Goal: Book appointment/travel/reservation

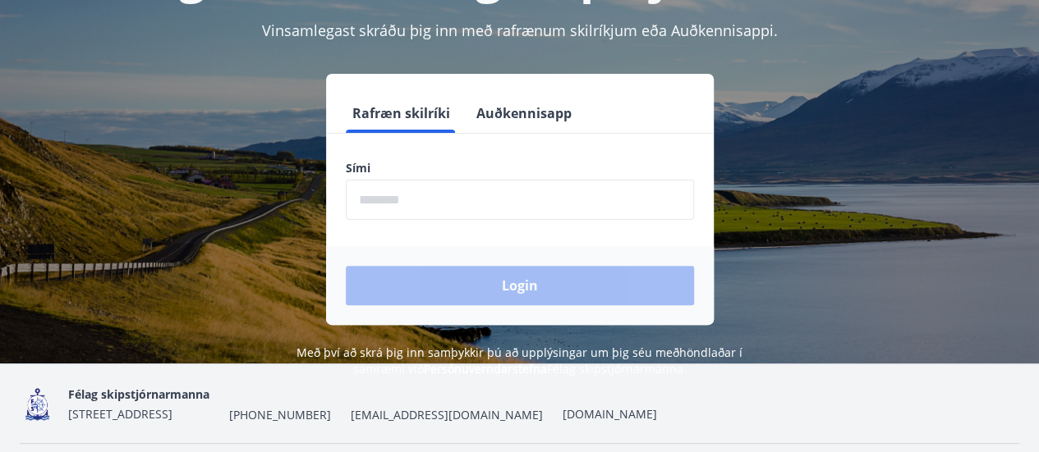
scroll to position [164, 0]
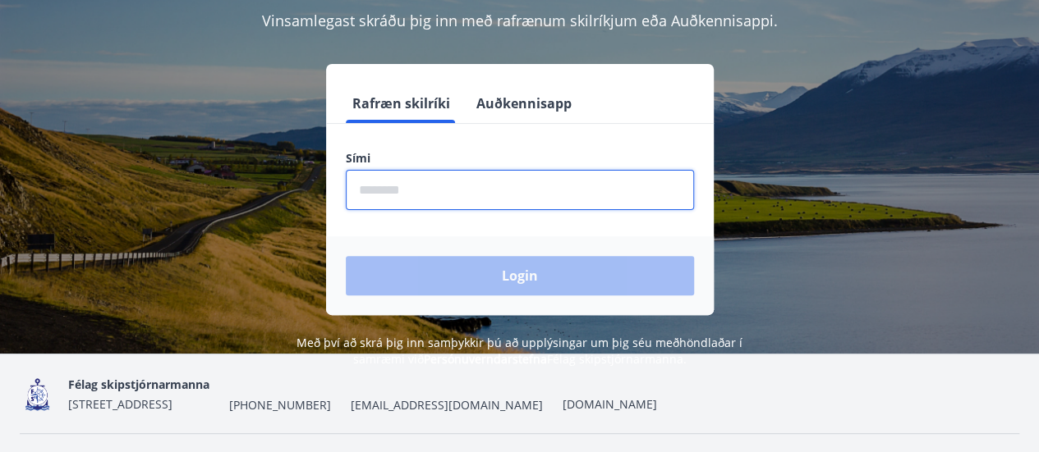
click at [416, 188] on input "phone" at bounding box center [520, 190] width 348 height 40
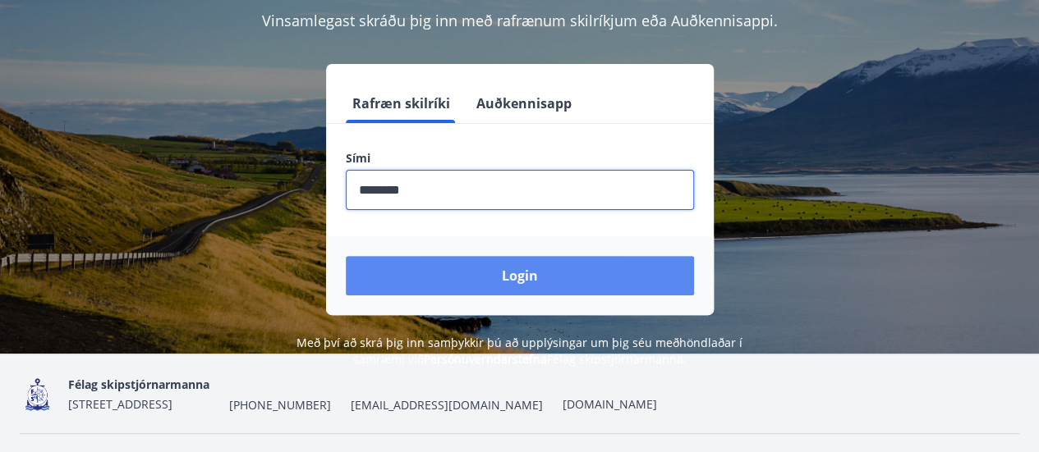
type input "********"
click at [585, 285] on button "Login" at bounding box center [520, 275] width 348 height 39
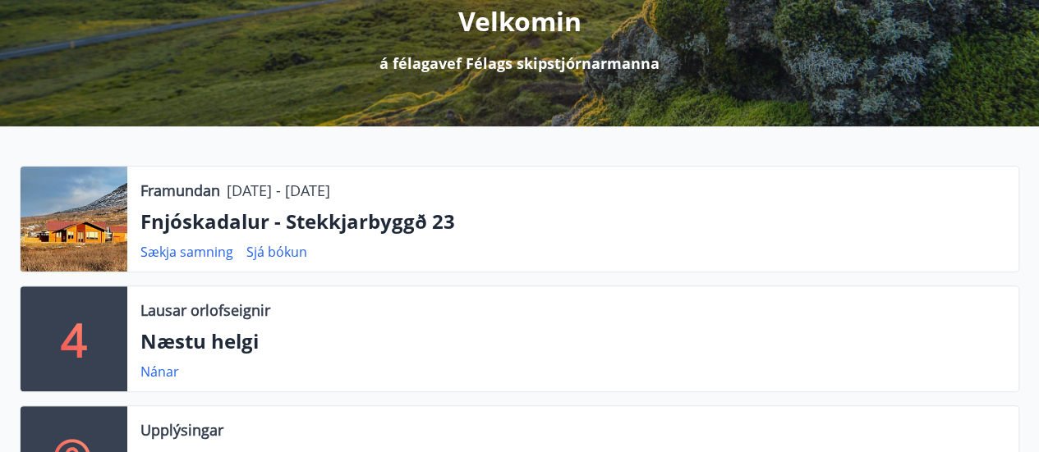
scroll to position [246, 0]
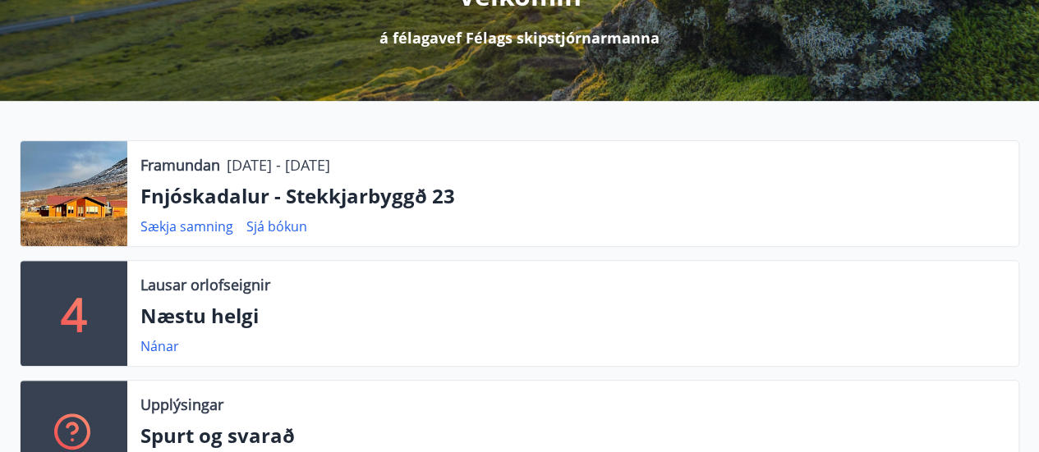
click at [76, 181] on div at bounding box center [74, 193] width 107 height 105
click at [85, 200] on div at bounding box center [74, 193] width 107 height 105
click at [94, 219] on div at bounding box center [74, 193] width 107 height 105
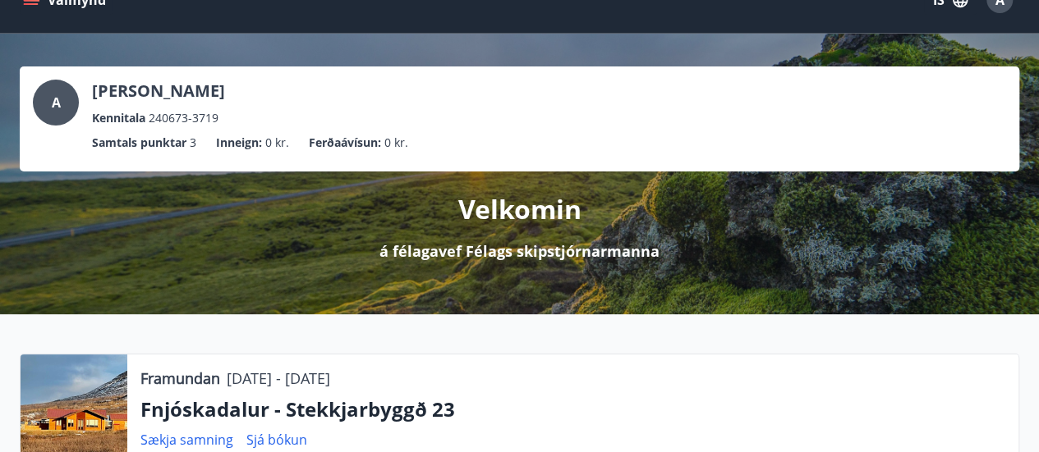
scroll to position [0, 0]
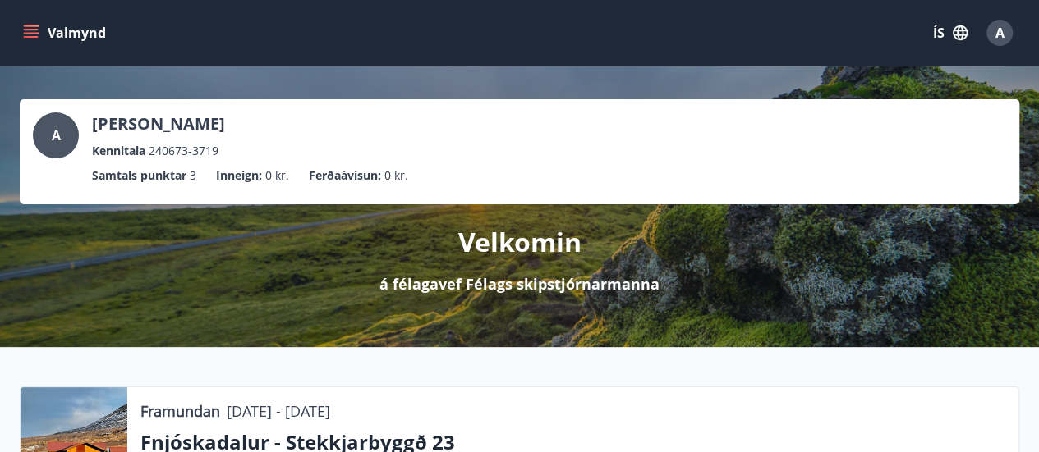
click at [34, 34] on icon "menu" at bounding box center [31, 33] width 16 height 16
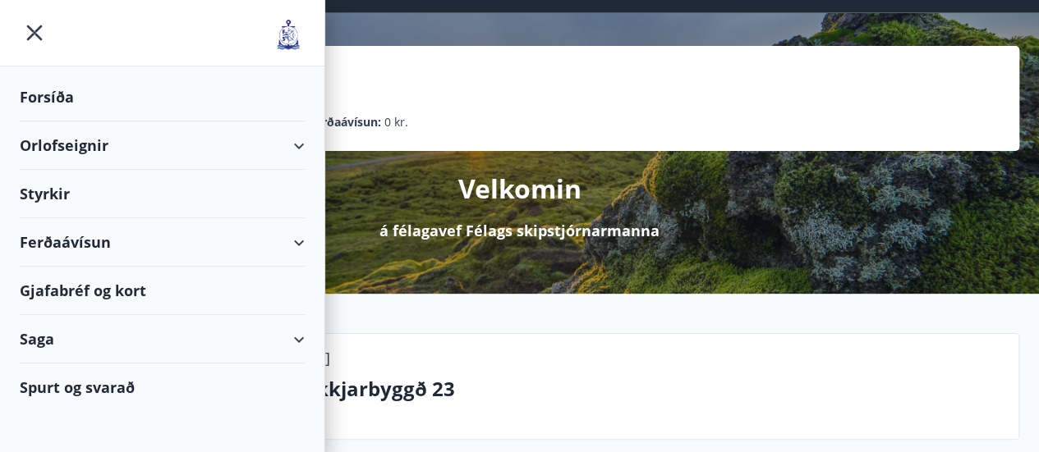
scroll to position [82, 0]
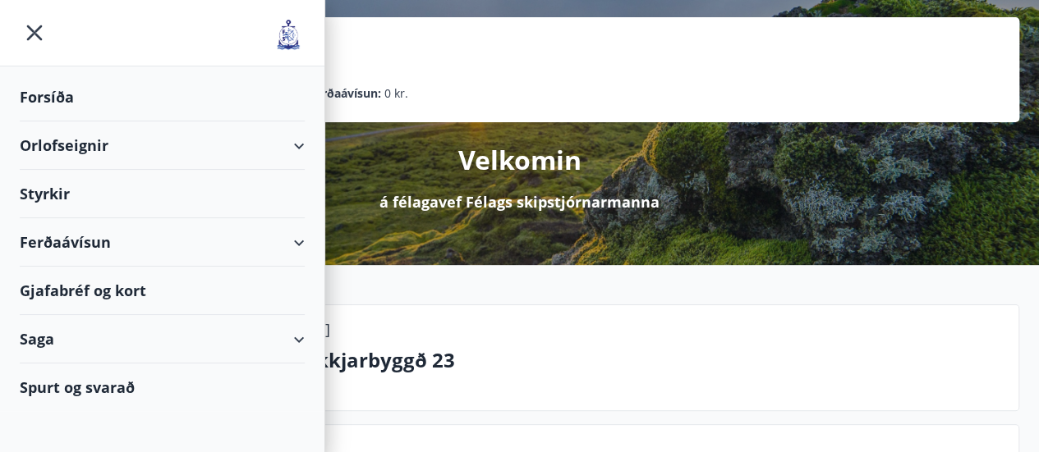
click at [61, 142] on div "Orlofseignir" at bounding box center [162, 146] width 285 height 48
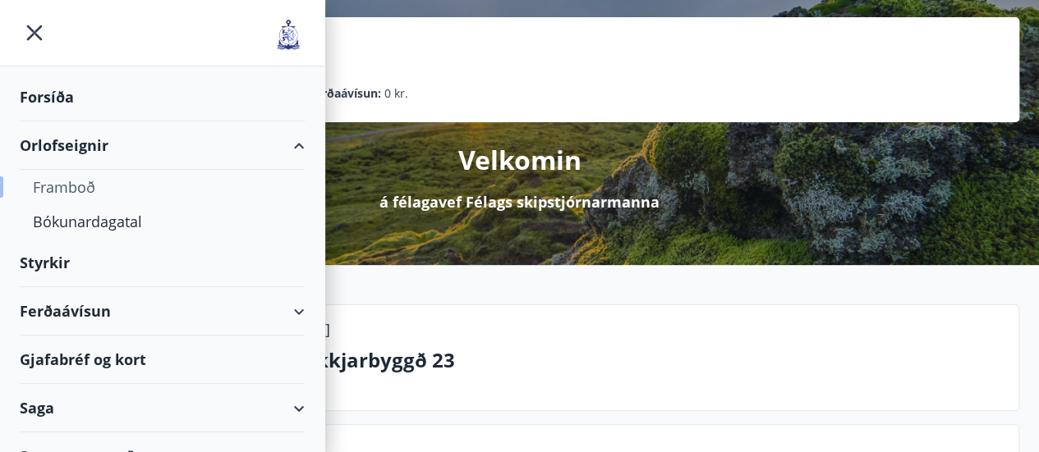
click at [64, 183] on div "Framboð" at bounding box center [162, 187] width 259 height 34
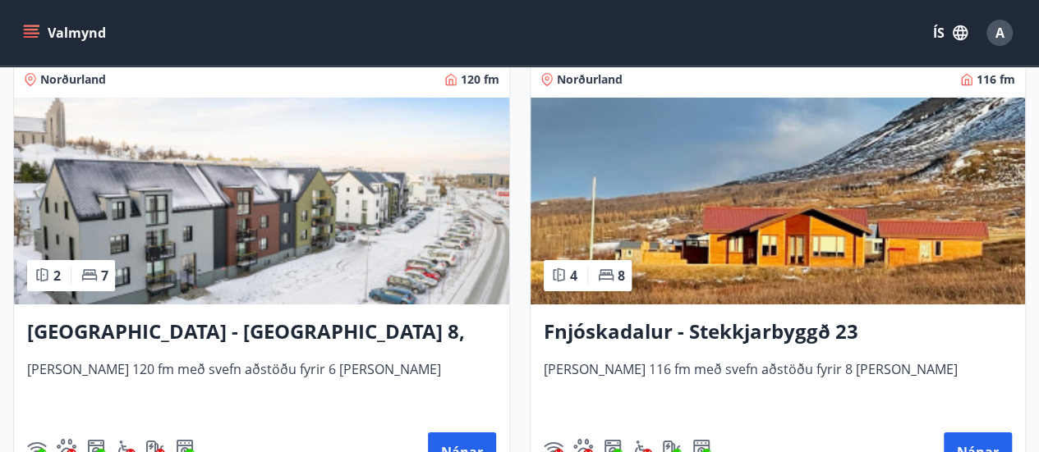
scroll to position [2956, 0]
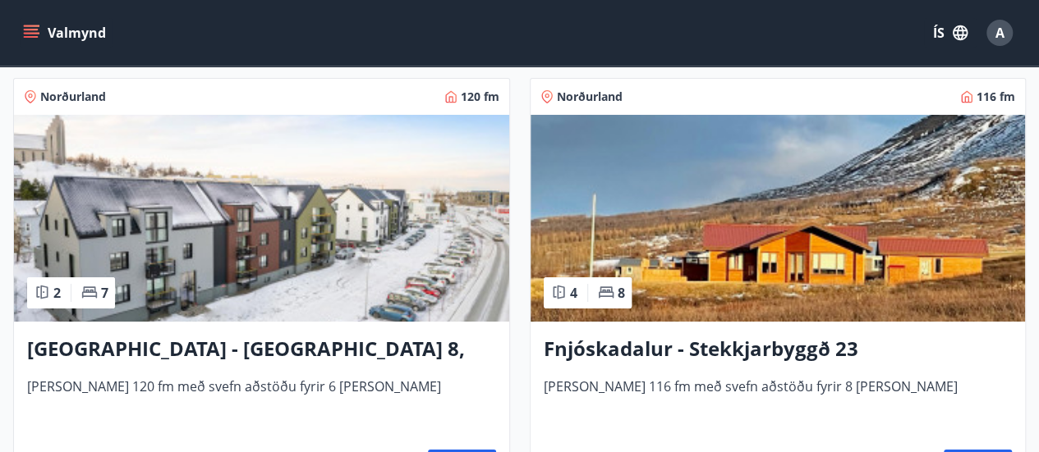
click at [765, 223] on img at bounding box center [777, 218] width 495 height 207
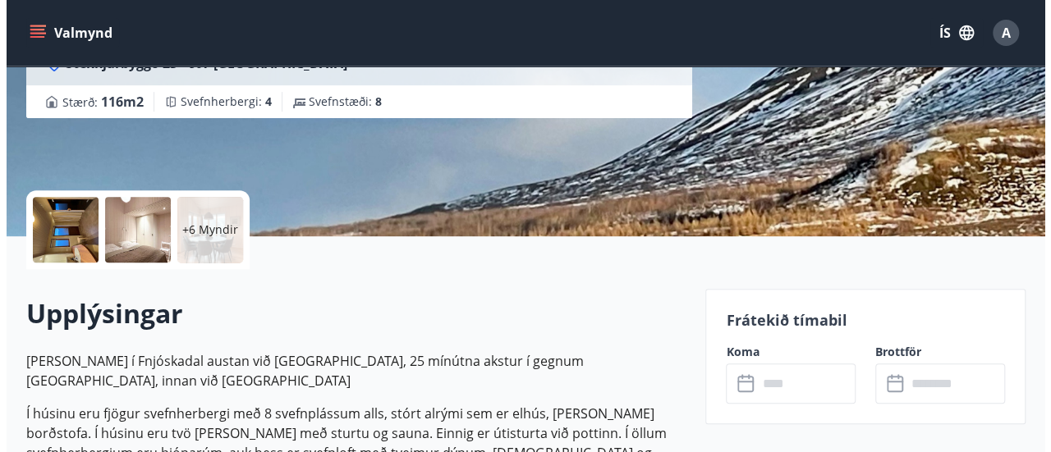
scroll to position [328, 0]
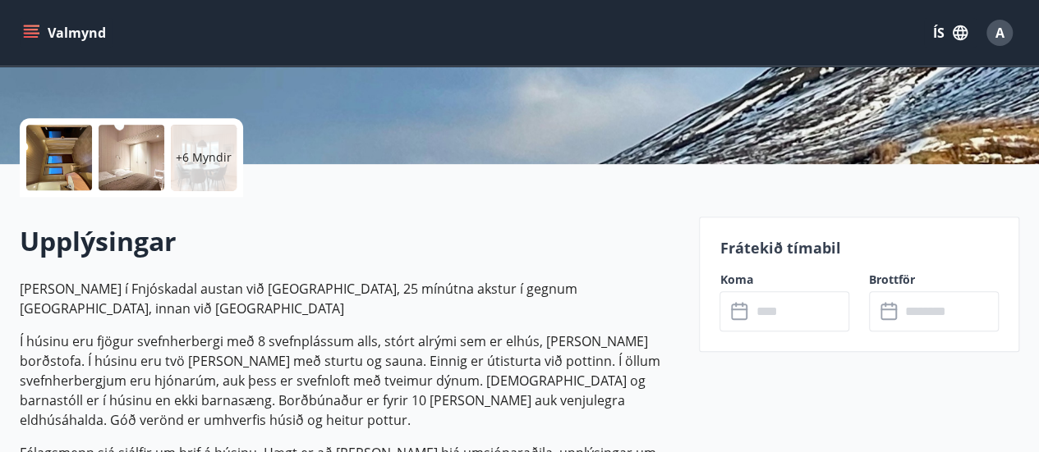
click at [197, 151] on p "+6 Myndir" at bounding box center [204, 157] width 56 height 16
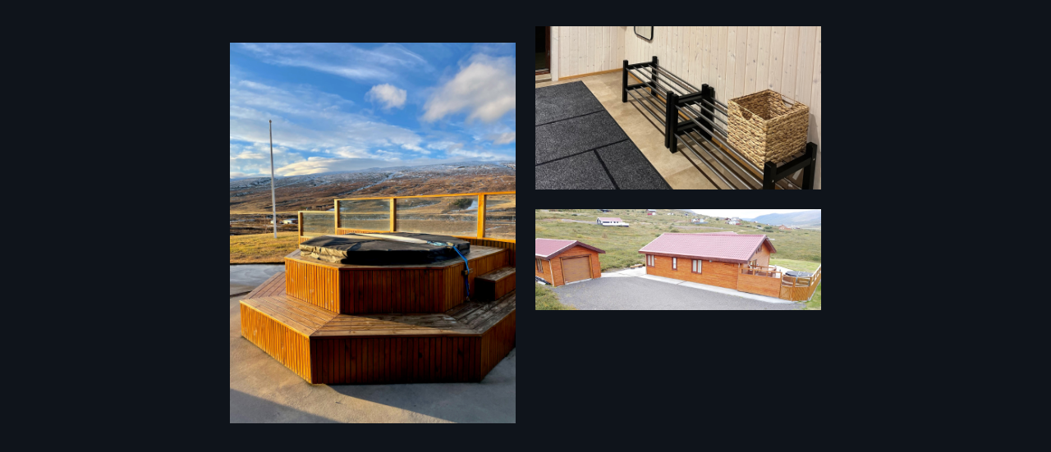
scroll to position [1721, 0]
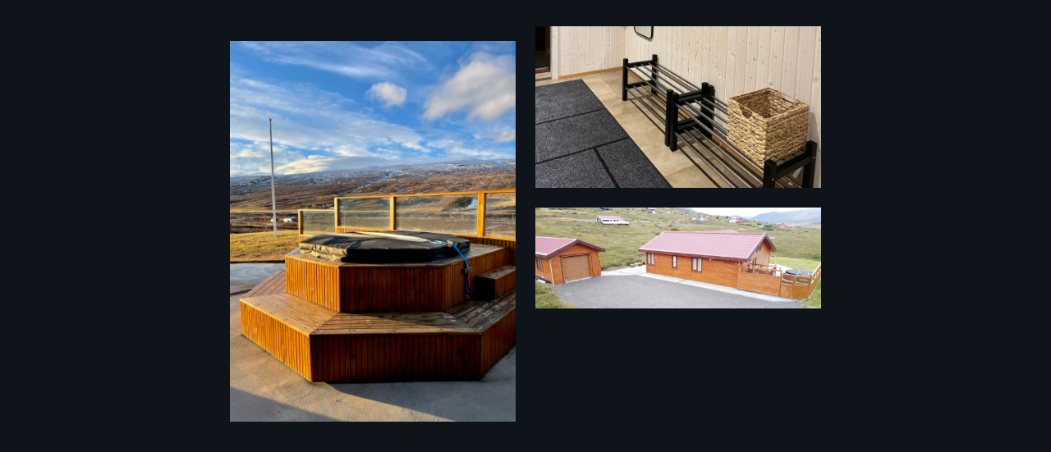
click at [705, 255] on img at bounding box center [678, 258] width 286 height 101
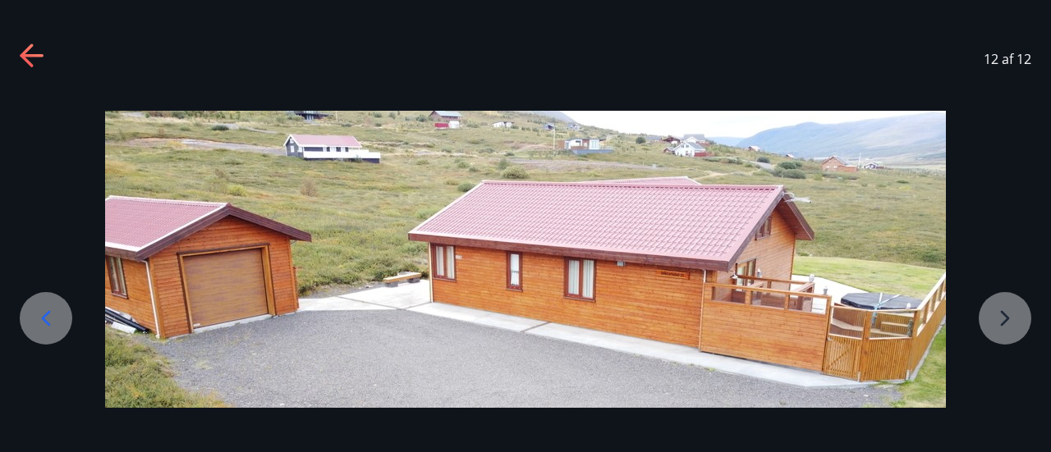
click at [1017, 313] on div at bounding box center [525, 259] width 1051 height 297
click at [41, 324] on icon at bounding box center [46, 318] width 26 height 26
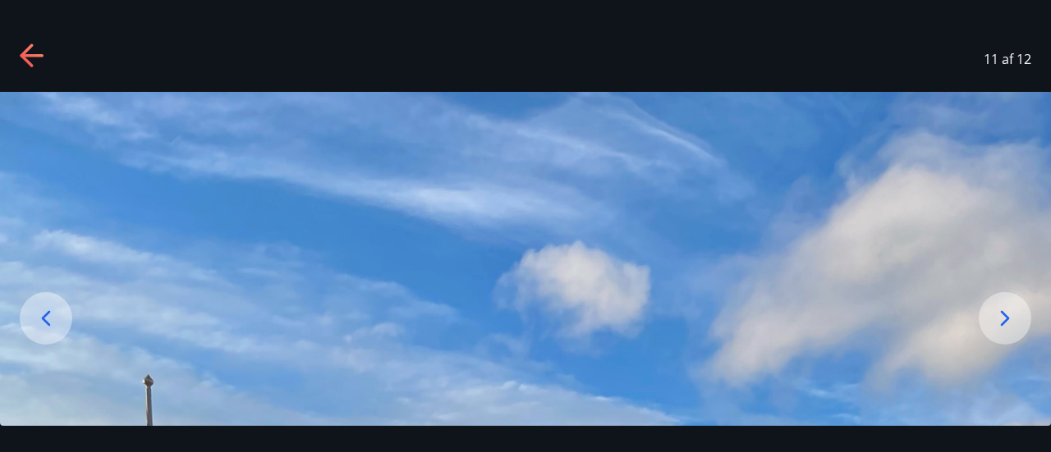
click at [1009, 308] on icon at bounding box center [1005, 318] width 26 height 26
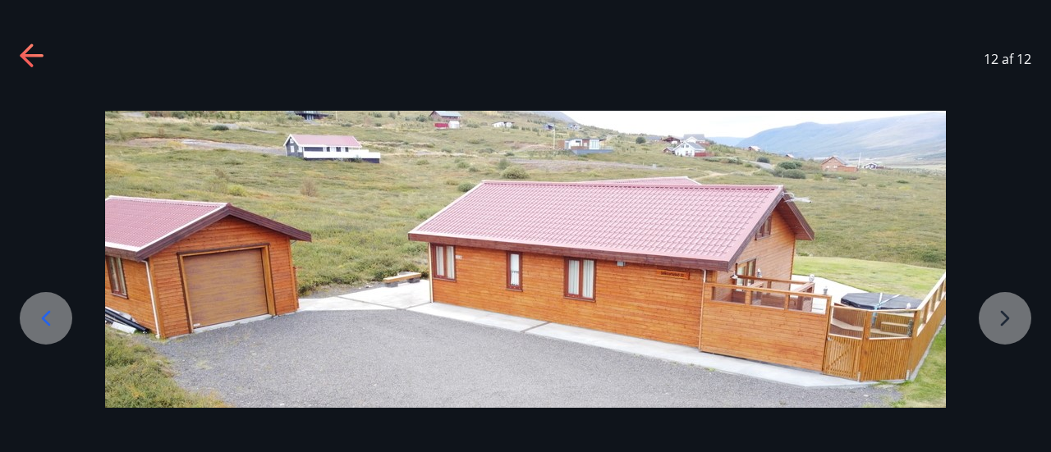
click at [44, 320] on icon at bounding box center [46, 318] width 9 height 16
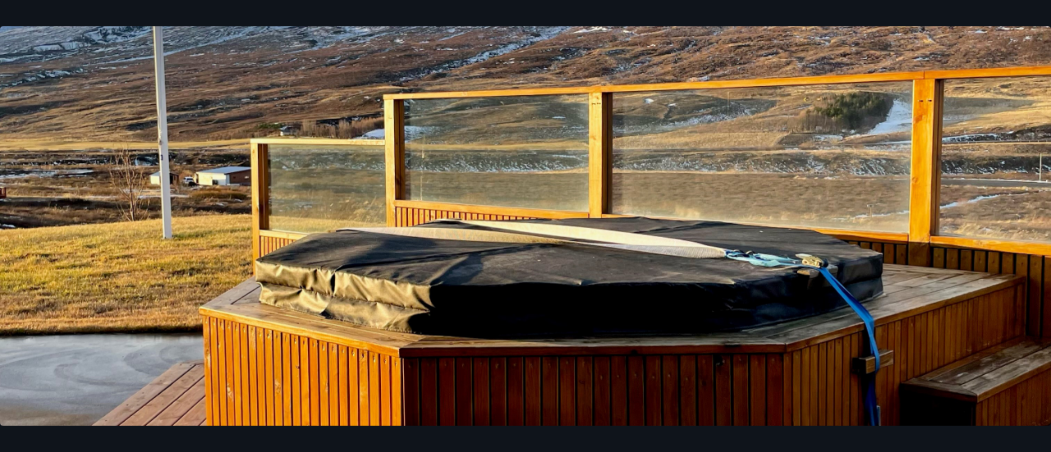
scroll to position [575, 0]
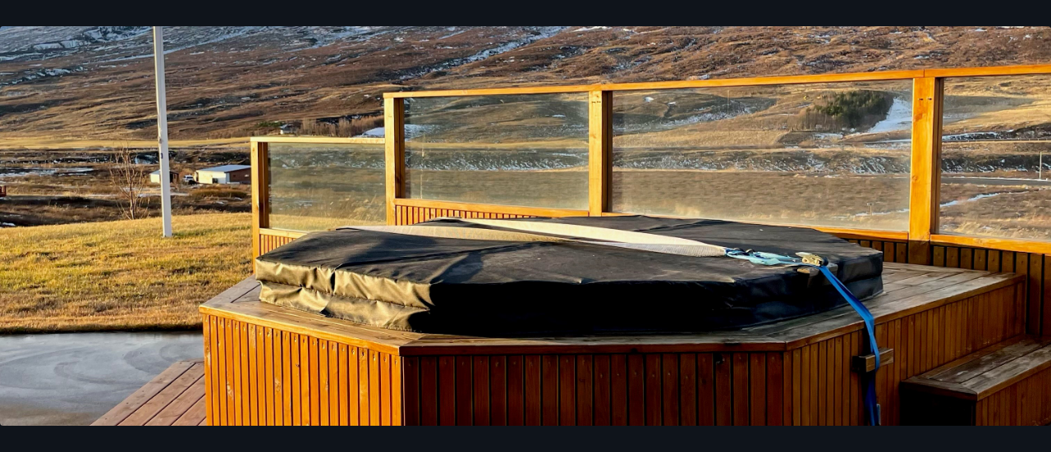
click at [17, 317] on img at bounding box center [525, 218] width 1051 height 1402
click at [25, 310] on img at bounding box center [525, 218] width 1051 height 1402
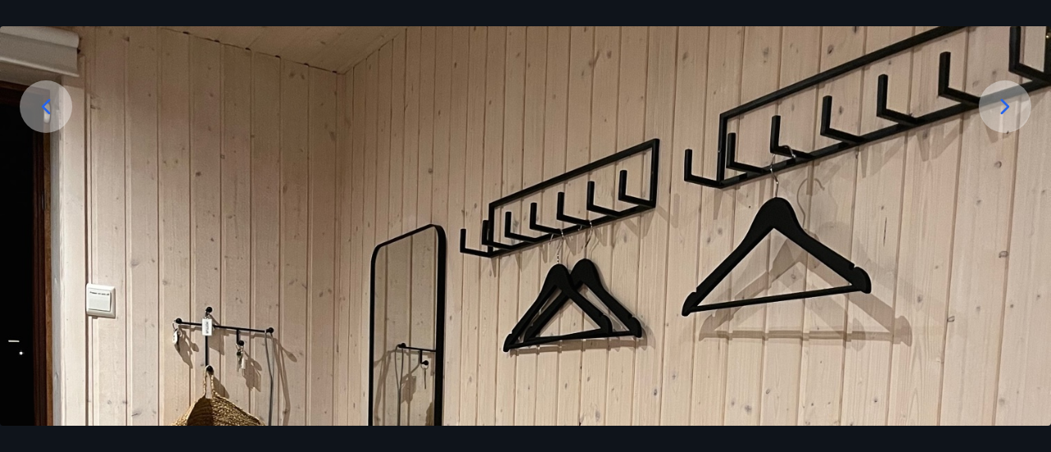
scroll to position [246, 0]
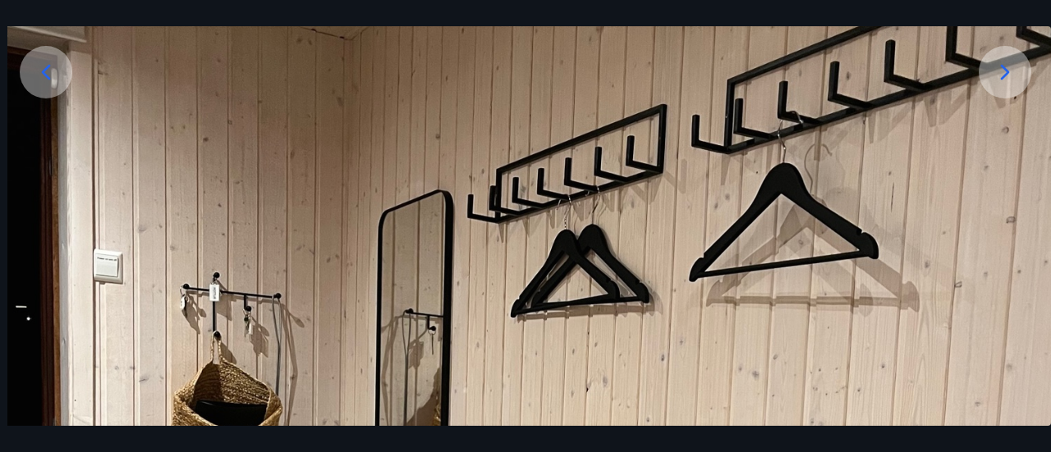
click at [53, 77] on icon at bounding box center [46, 72] width 26 height 26
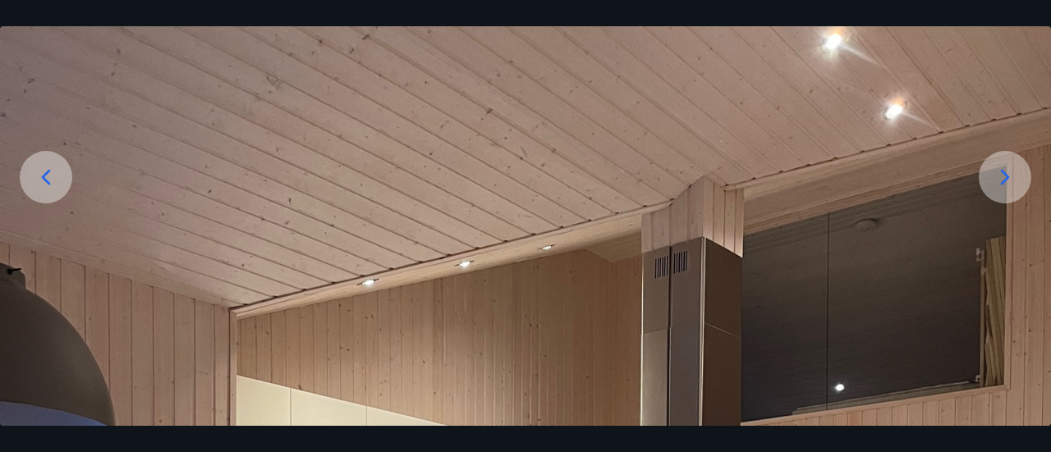
scroll to position [164, 0]
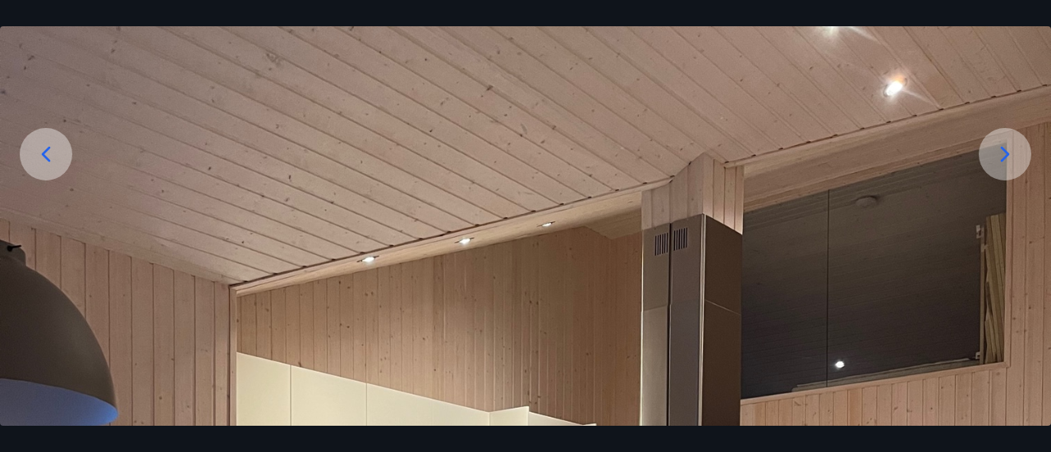
click at [53, 155] on icon at bounding box center [46, 154] width 26 height 26
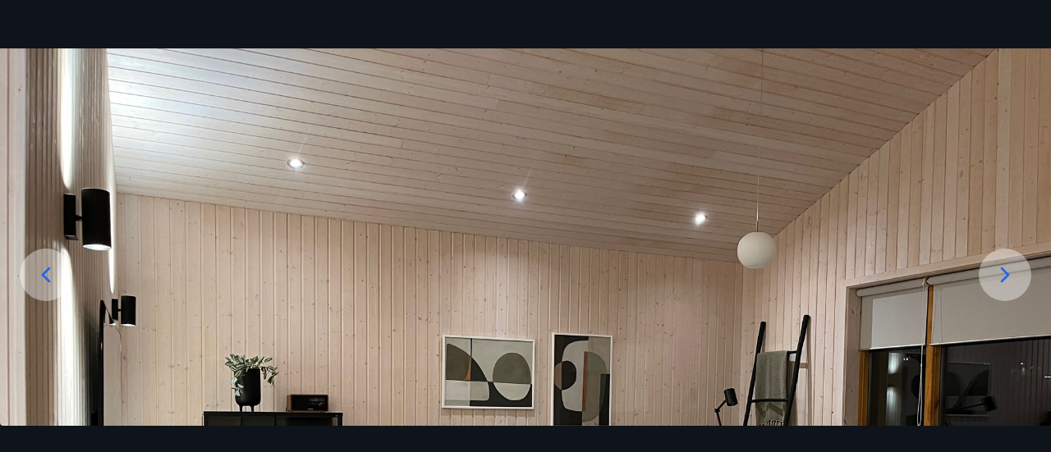
scroll to position [43, 0]
click at [41, 270] on icon at bounding box center [46, 276] width 26 height 26
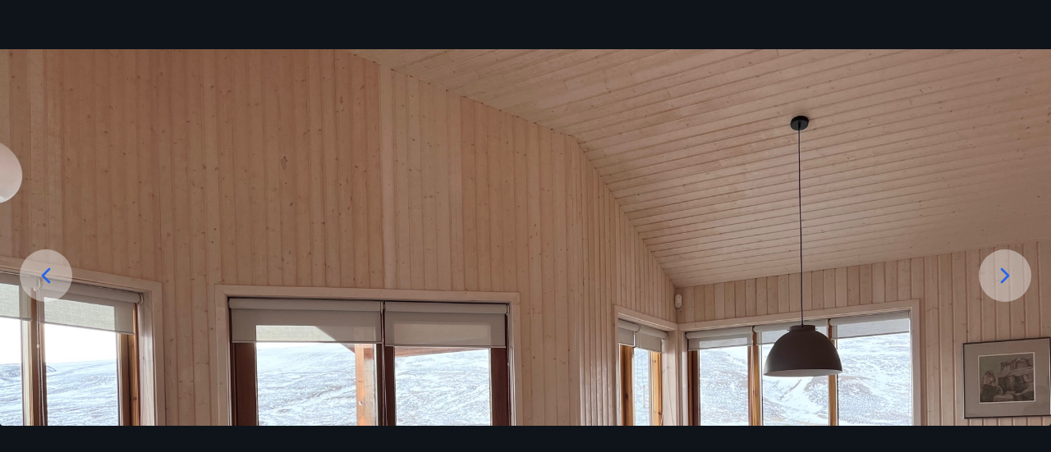
click at [52, 265] on icon at bounding box center [46, 276] width 26 height 26
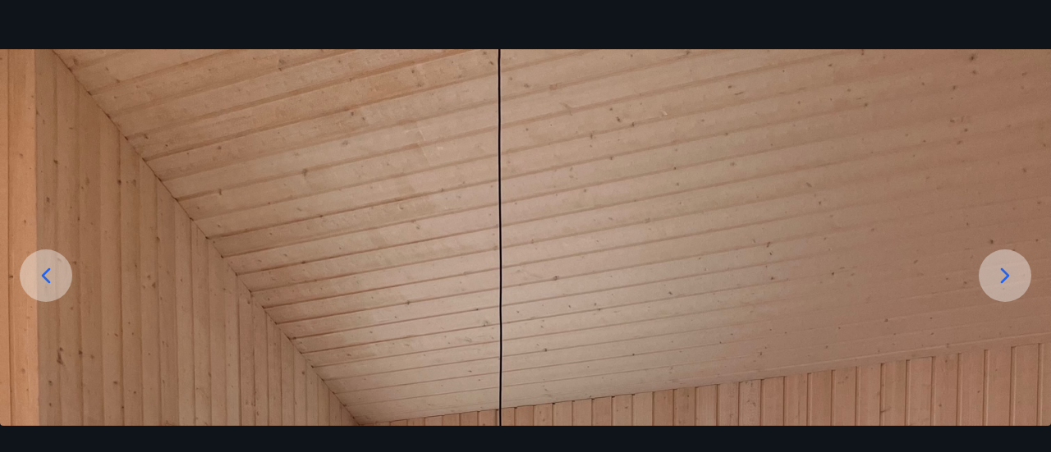
click at [53, 272] on icon at bounding box center [46, 276] width 26 height 26
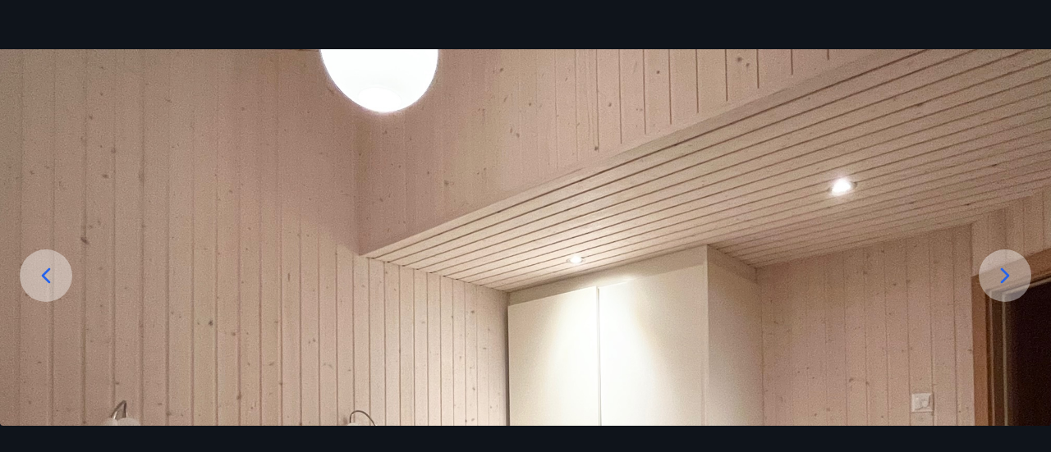
click at [55, 264] on icon at bounding box center [46, 276] width 26 height 26
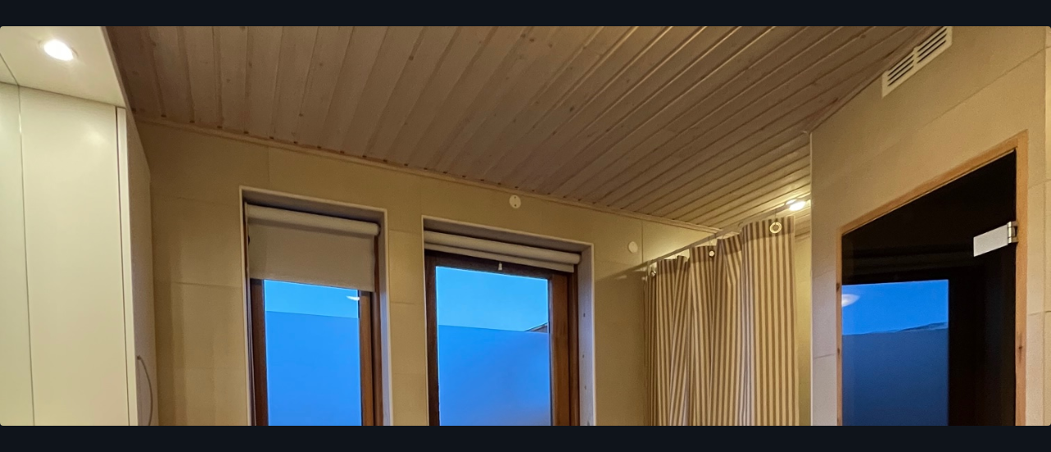
scroll to position [207, 0]
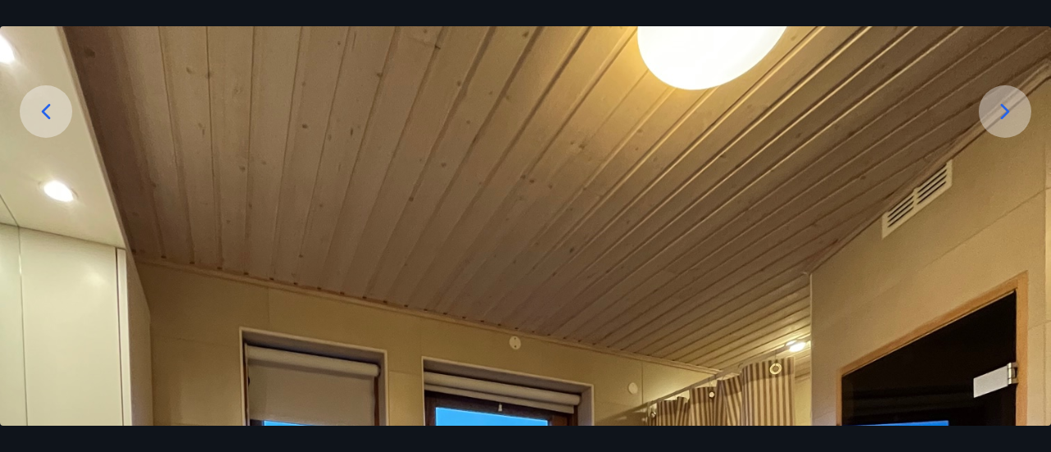
click at [60, 113] on div at bounding box center [46, 111] width 53 height 53
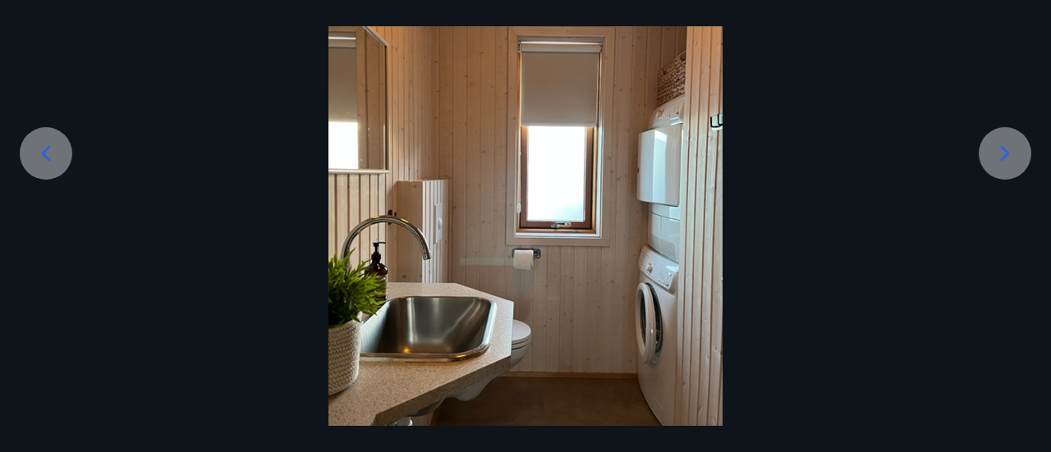
scroll to position [191, 0]
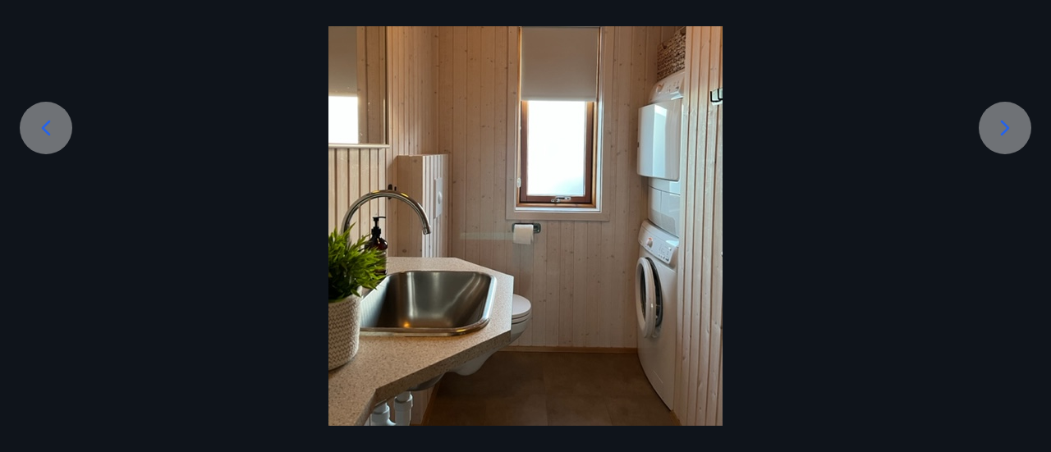
click at [56, 127] on icon at bounding box center [46, 128] width 26 height 26
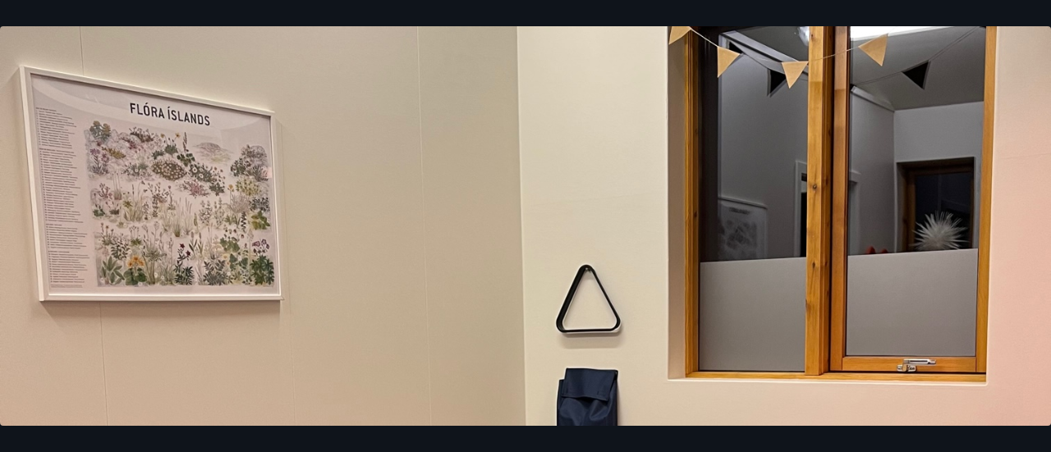
scroll to position [0, 0]
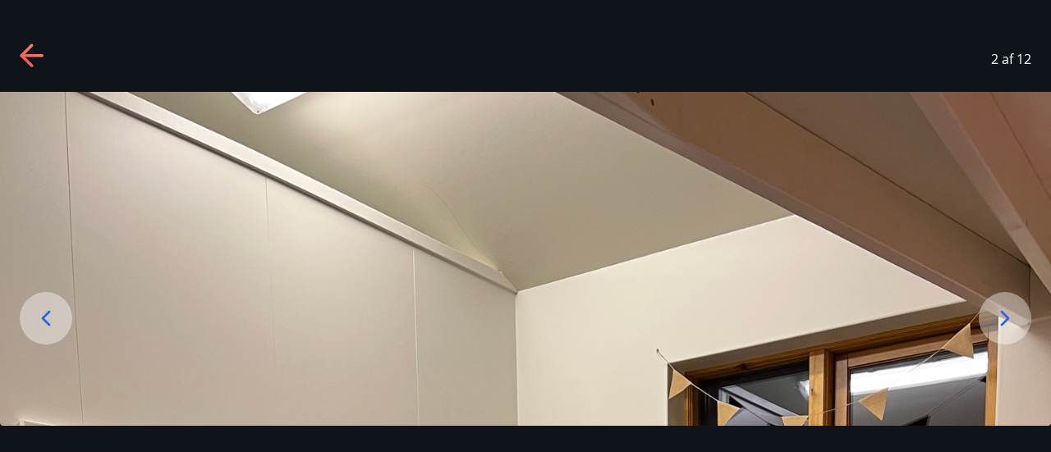
click at [31, 53] on icon at bounding box center [33, 57] width 26 height 26
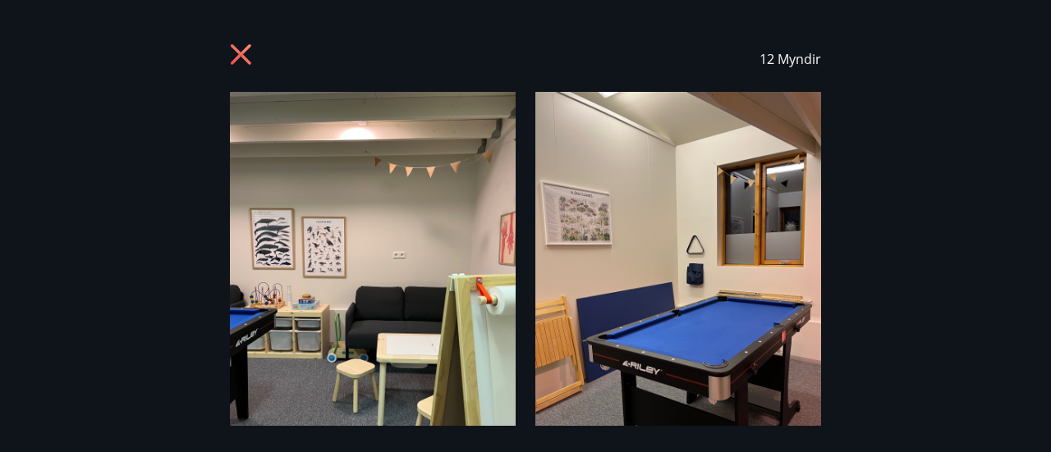
click at [246, 50] on icon at bounding box center [243, 57] width 26 height 26
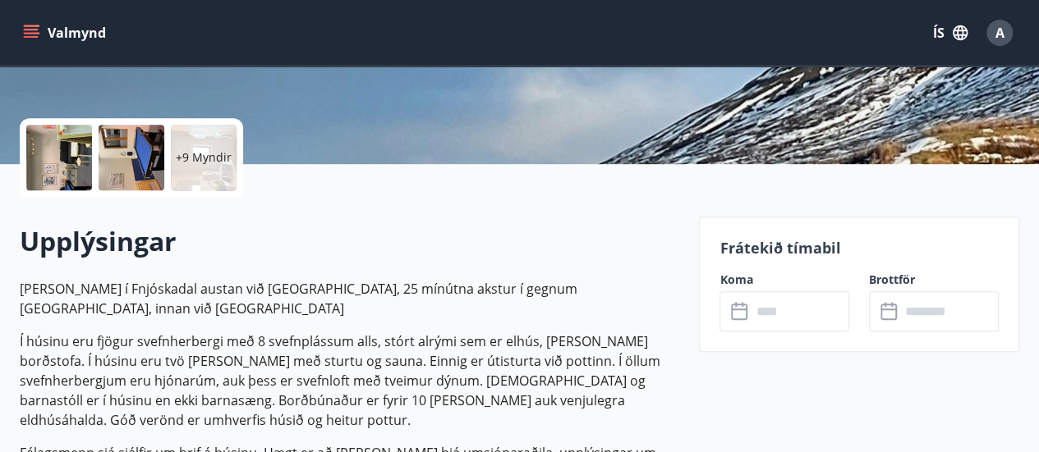
click at [38, 38] on icon "menu" at bounding box center [31, 33] width 16 height 16
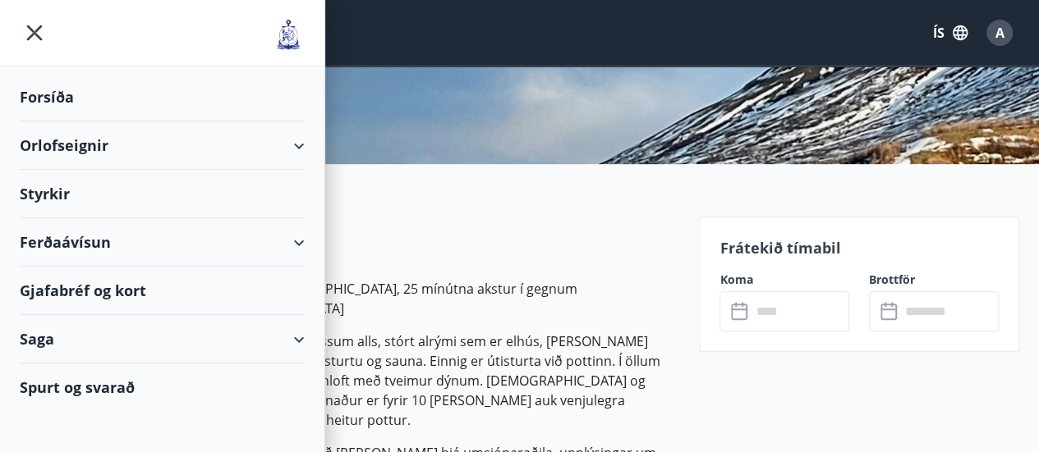
click at [146, 142] on div "Orlofseignir" at bounding box center [162, 146] width 285 height 48
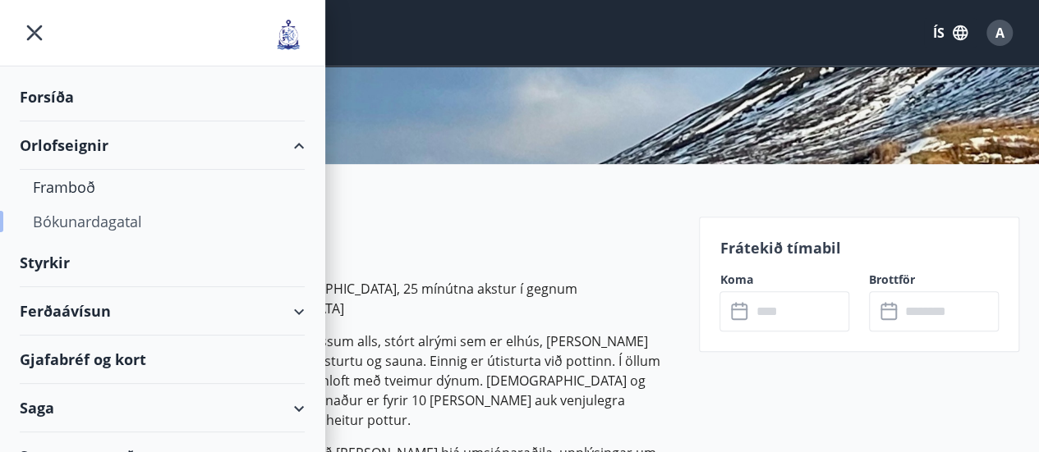
click at [113, 229] on div "Bókunardagatal" at bounding box center [162, 221] width 259 height 34
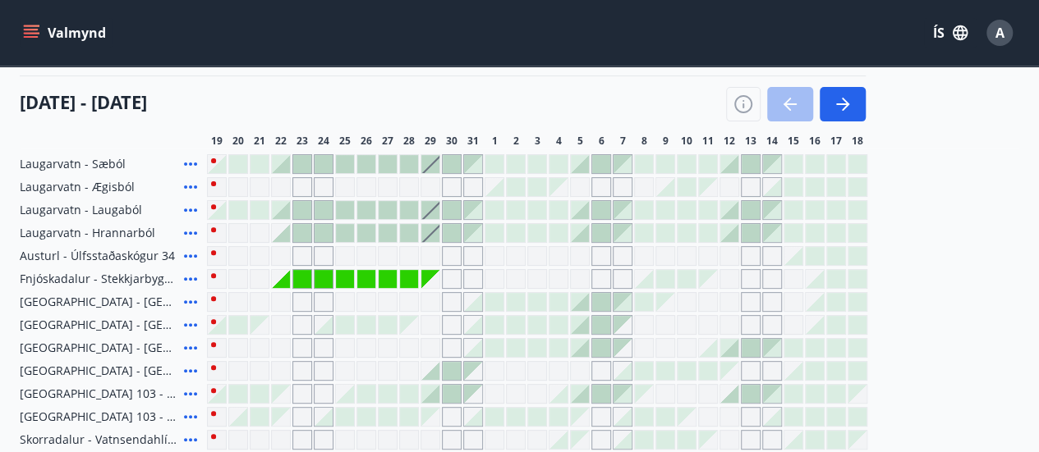
scroll to position [164, 0]
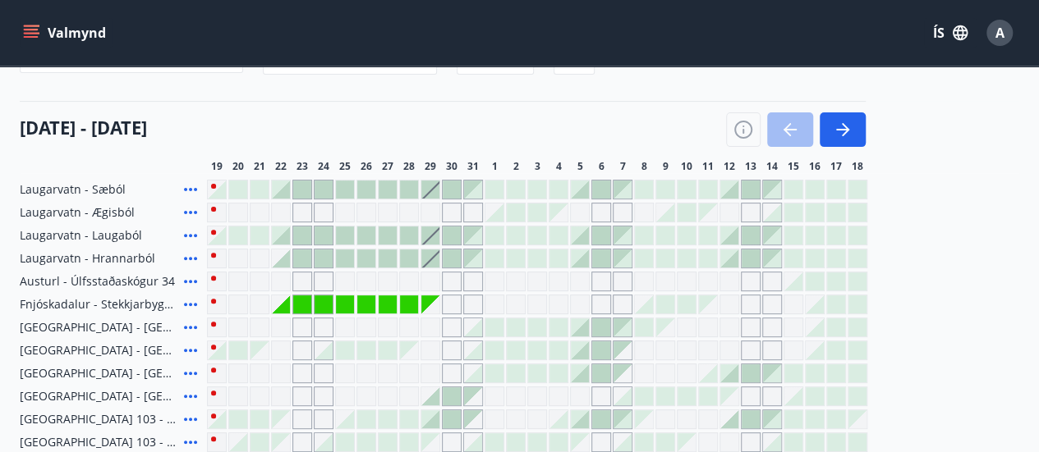
click at [304, 260] on div at bounding box center [302, 259] width 18 height 18
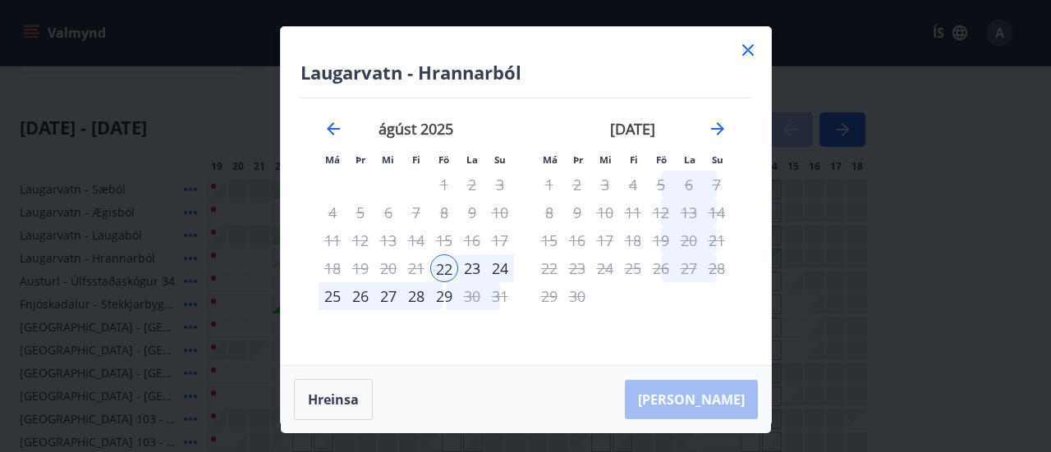
click at [746, 53] on icon at bounding box center [748, 50] width 20 height 20
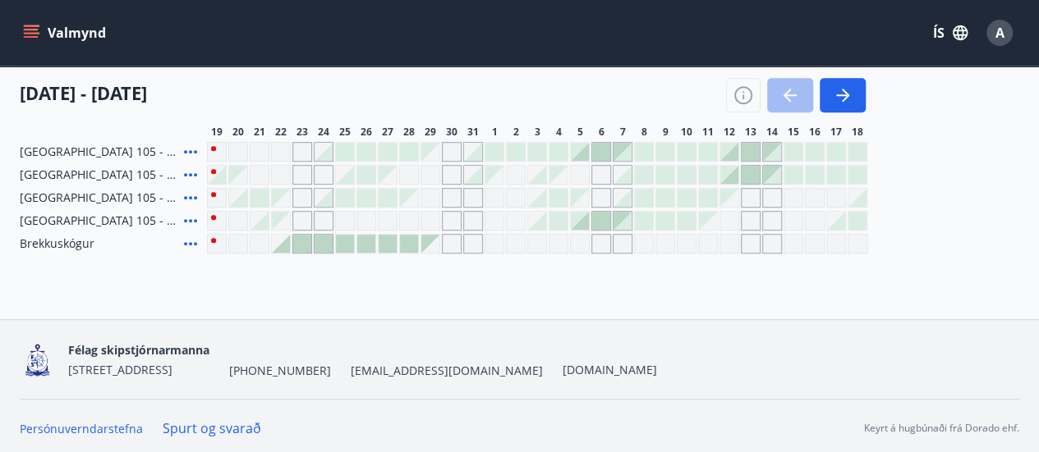
scroll to position [504, 0]
